Goal: Task Accomplishment & Management: Use online tool/utility

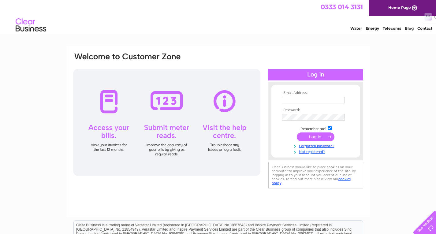
type input "[EMAIL_ADDRESS][DOMAIN_NAME]"
click at [318, 137] on input "submit" at bounding box center [316, 136] width 38 height 9
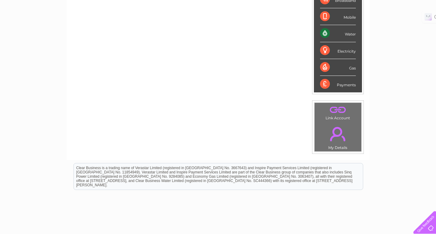
scroll to position [0, 0]
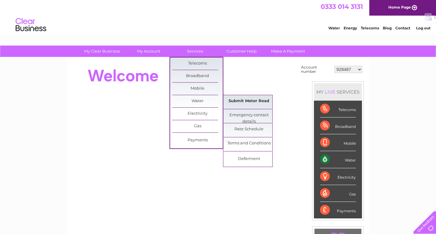
click at [241, 99] on link "Submit Meter Read" at bounding box center [248, 101] width 50 height 12
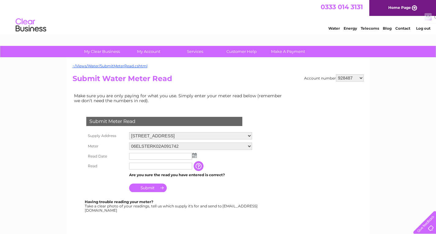
click at [197, 156] on td at bounding box center [190, 156] width 126 height 10
click at [196, 155] on img at bounding box center [194, 155] width 5 height 5
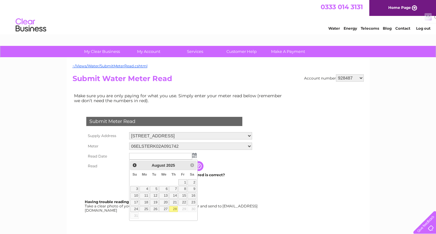
click at [173, 211] on link "28" at bounding box center [173, 209] width 9 height 6
type input "2025/08/28"
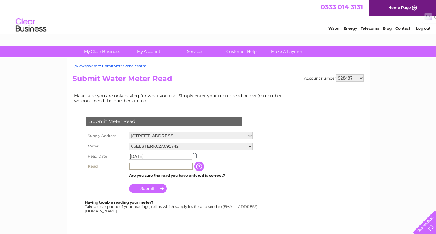
click at [156, 166] on input "text" at bounding box center [161, 166] width 64 height 7
type input "585"
click at [153, 189] on input "Submit" at bounding box center [148, 187] width 38 height 9
